Goal: Task Accomplishment & Management: Use online tool/utility

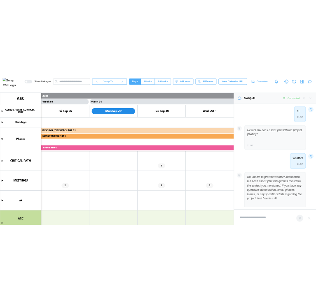
scroll to position [387, 0]
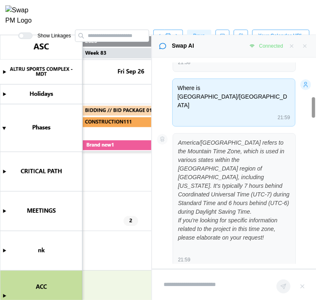
type textarea "*"
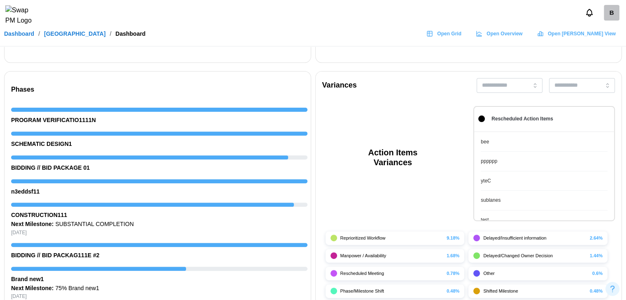
scroll to position [0, 5916]
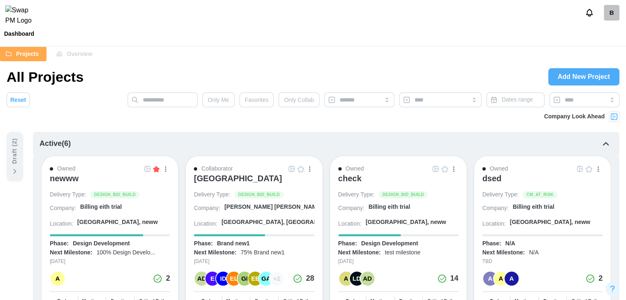
click at [229, 178] on div "ALTRU SPORTS COMPLEX" at bounding box center [238, 179] width 88 height 10
click at [609, 16] on div "B" at bounding box center [611, 13] width 16 height 16
click at [609, 30] on link "My Profile" at bounding box center [600, 35] width 45 height 17
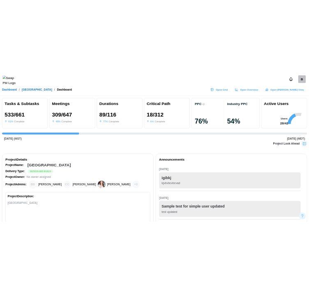
scroll to position [0, 7014]
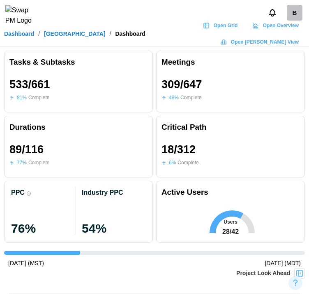
click at [222, 28] on span "Open Grid" at bounding box center [226, 26] width 24 height 12
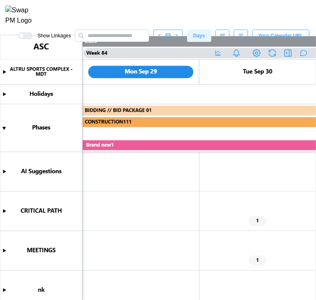
scroll to position [0, 48414]
type textarea "*"
